Goal: Task Accomplishment & Management: Complete application form

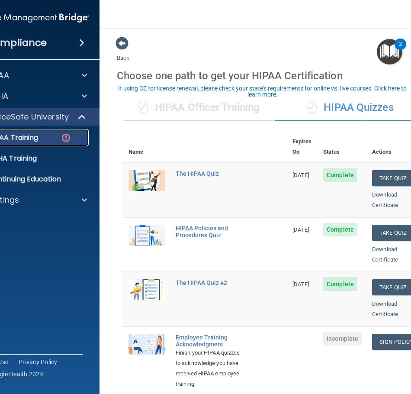
click at [61, 141] on img at bounding box center [66, 137] width 11 height 11
click at [51, 135] on div "HIPAA Training" at bounding box center [26, 137] width 118 height 9
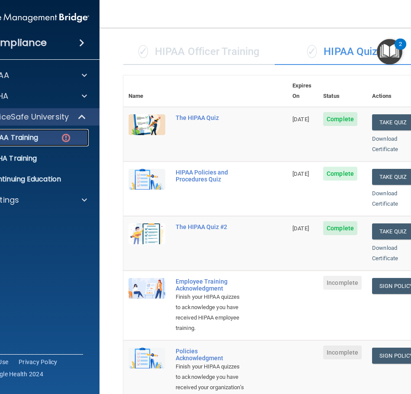
scroll to position [216, 0]
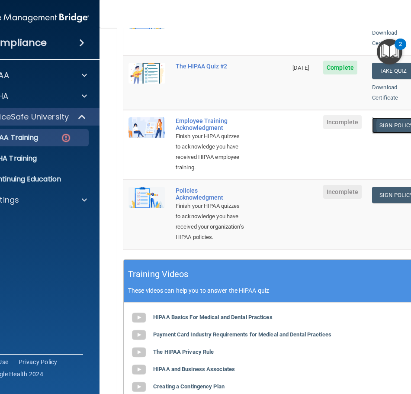
click at [384, 117] on link "Sign Policy" at bounding box center [396, 125] width 48 height 16
click at [380, 196] on link "Sign Policy" at bounding box center [396, 195] width 48 height 16
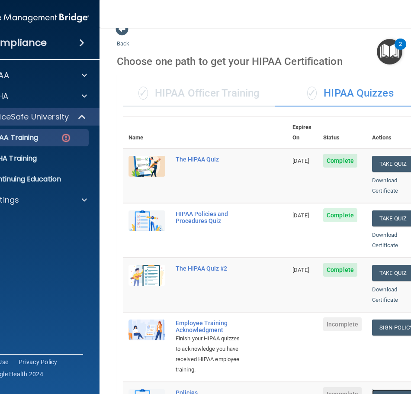
scroll to position [0, 0]
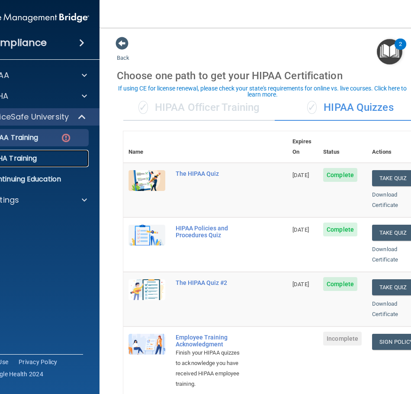
click at [29, 158] on p "OSHA Training" at bounding box center [2, 158] width 70 height 9
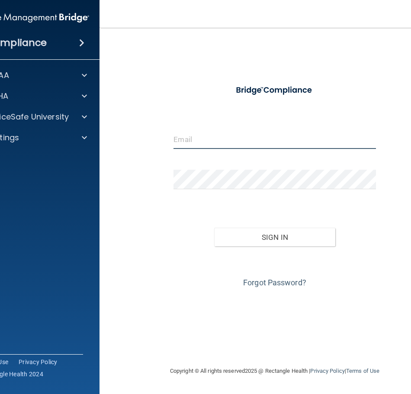
click at [256, 138] on input "email" at bounding box center [275, 138] width 202 height 19
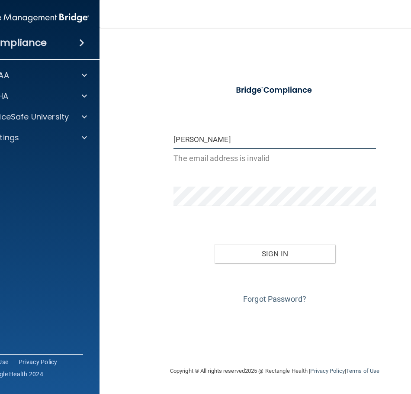
type input "[EMAIL_ADDRESS][DOMAIN_NAME]"
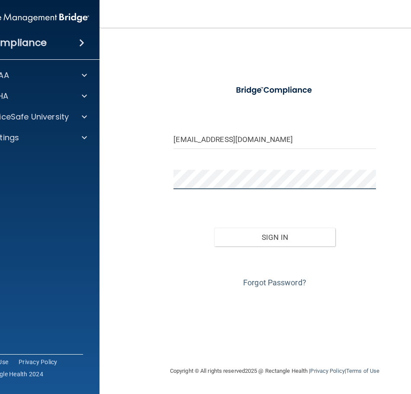
click at [214, 228] on button "Sign In" at bounding box center [274, 237] width 121 height 19
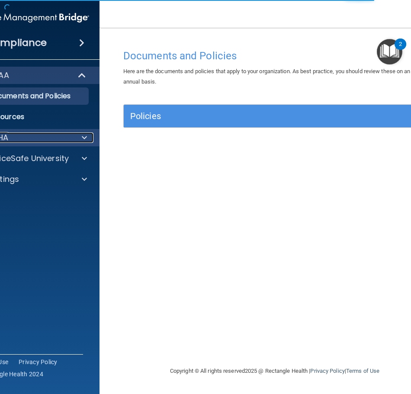
click at [74, 136] on div at bounding box center [83, 137] width 22 height 10
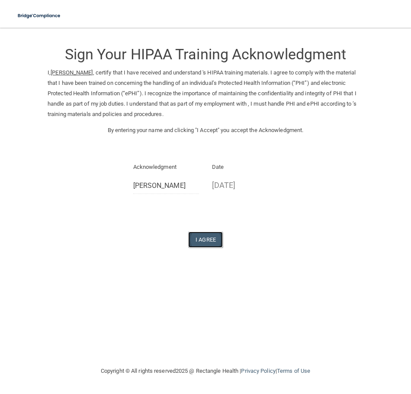
click at [194, 245] on button "I Agree" at bounding box center [205, 240] width 35 height 16
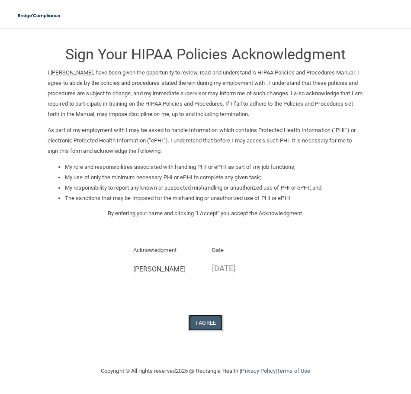
click at [214, 327] on button "I Agree" at bounding box center [205, 323] width 35 height 16
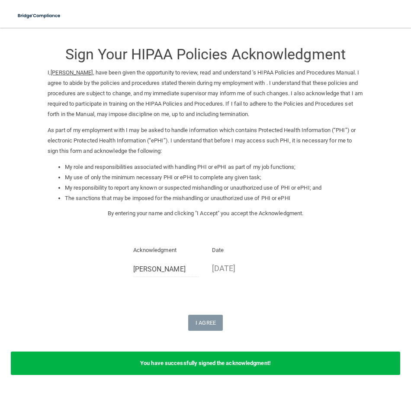
click at [287, 289] on div "Sign Your HIPAA Policies Acknowledgment I, Holly Monteforte , have been given t…" at bounding box center [206, 183] width 316 height 294
